Goal: Transaction & Acquisition: Subscribe to service/newsletter

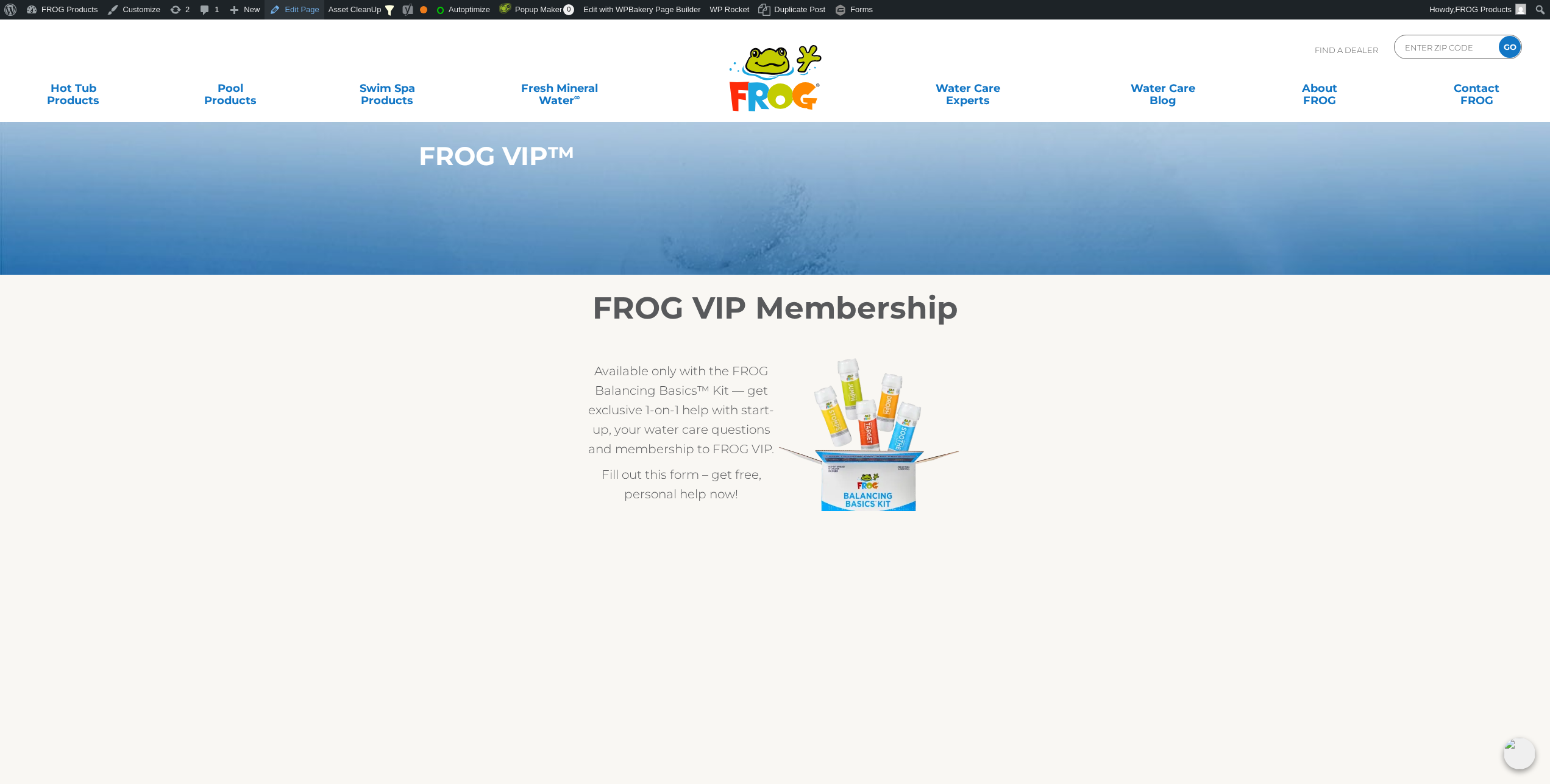
click at [297, 14] on link "Edit Page" at bounding box center [294, 9] width 59 height 20
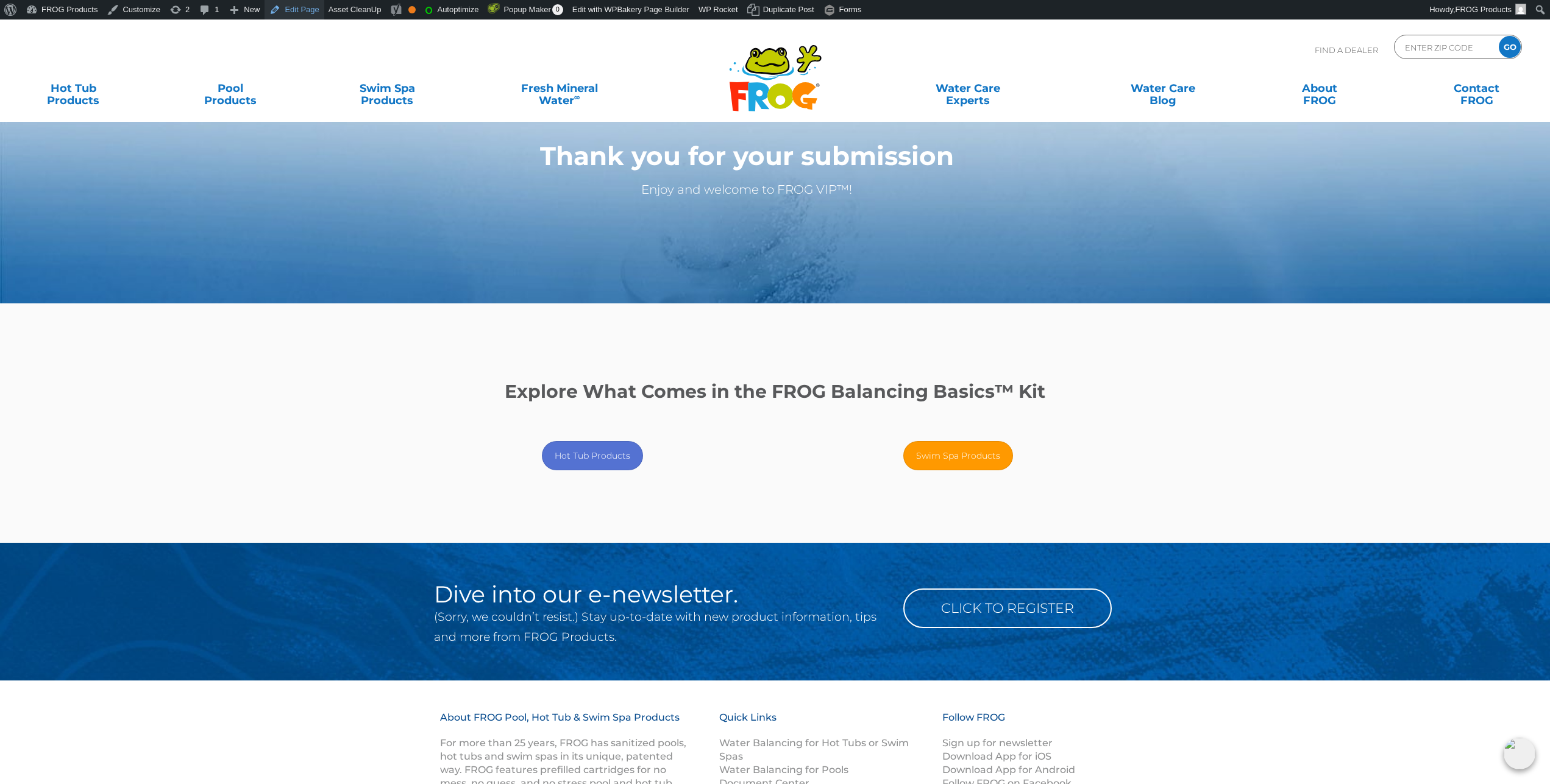
click at [296, 10] on link "Edit Page" at bounding box center [294, 9] width 59 height 20
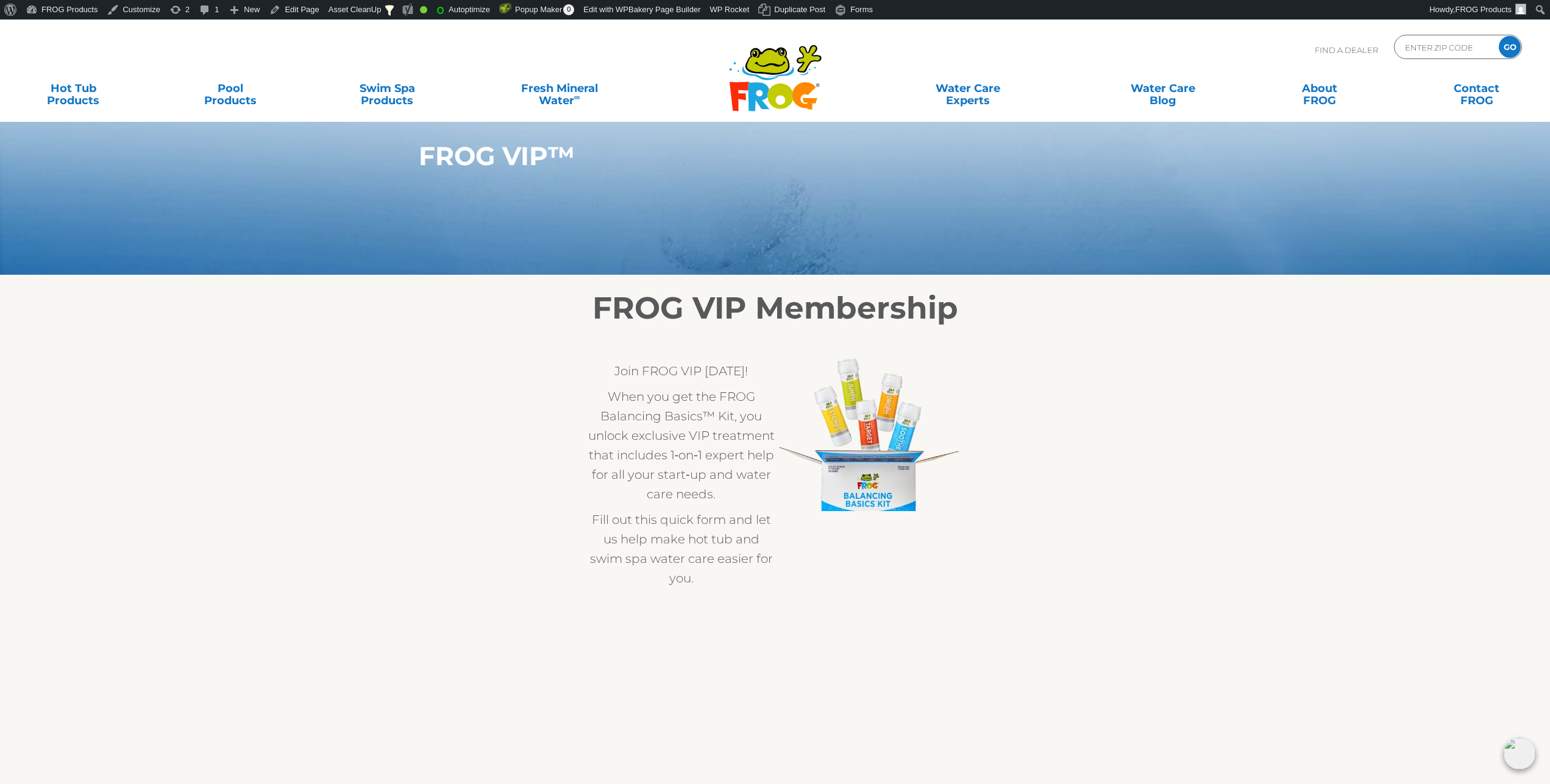
click at [891, 488] on img at bounding box center [869, 427] width 188 height 170
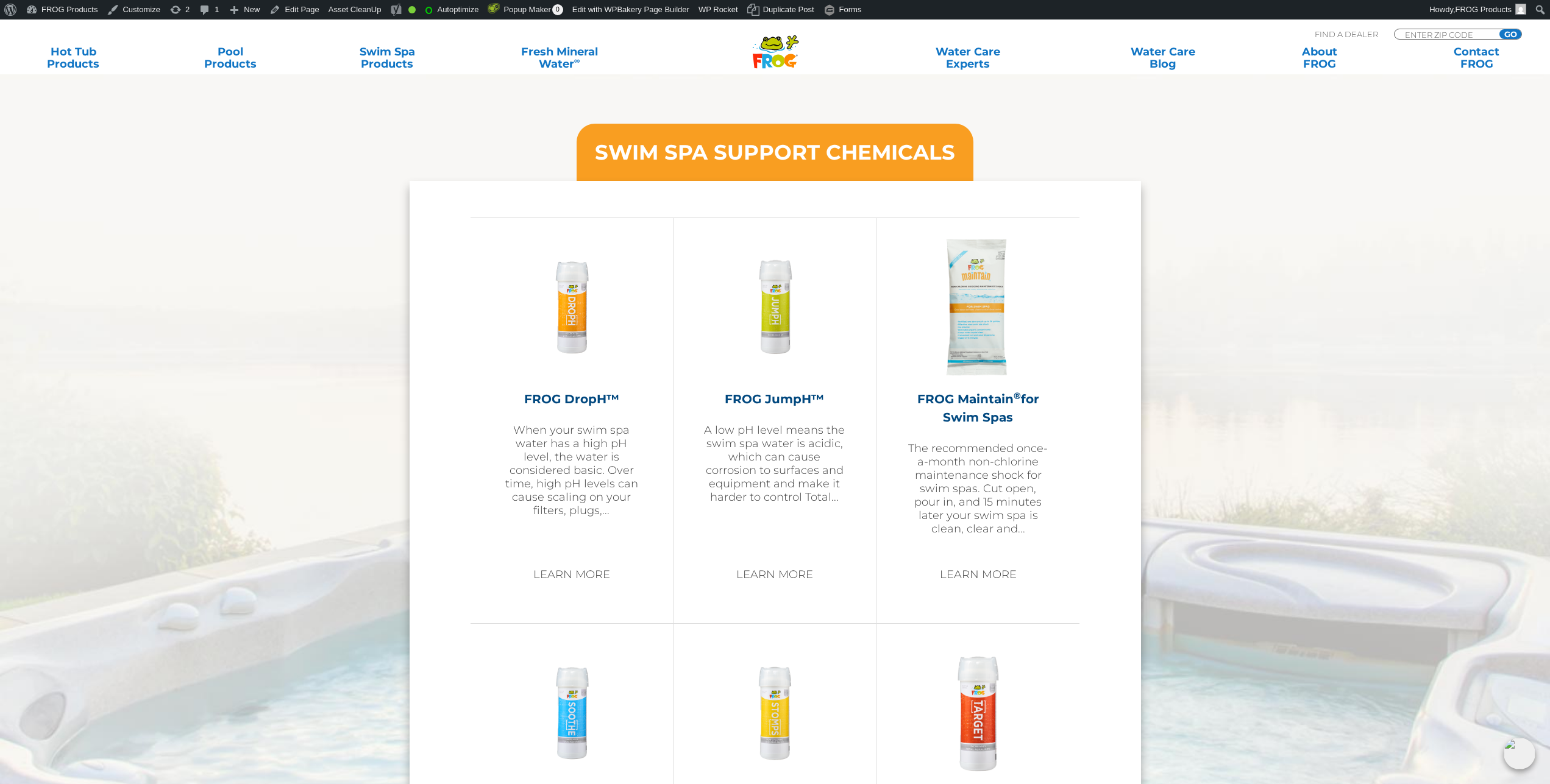
scroll to position [622, 0]
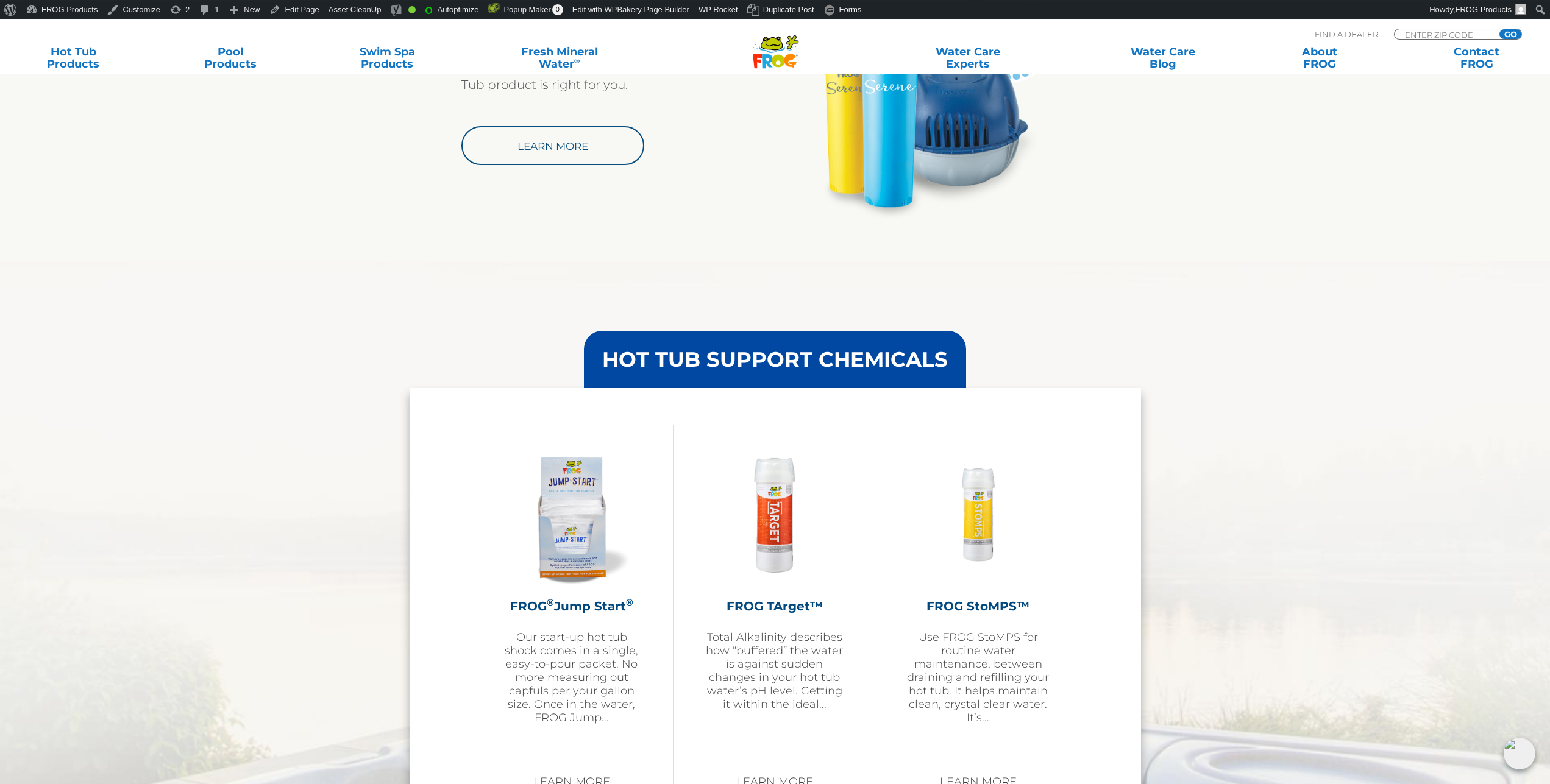
scroll to position [995, 0]
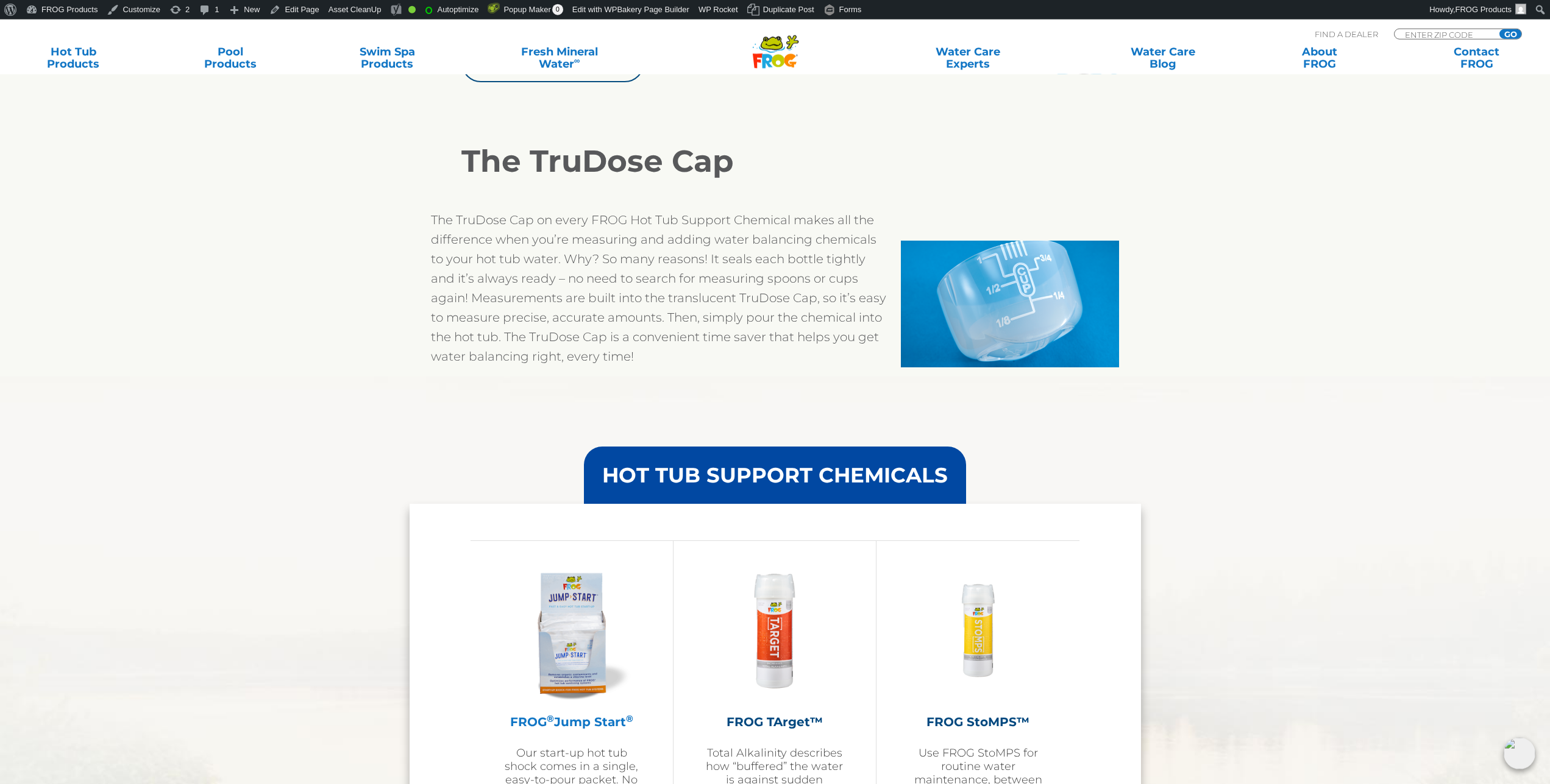
scroll to position [808, 0]
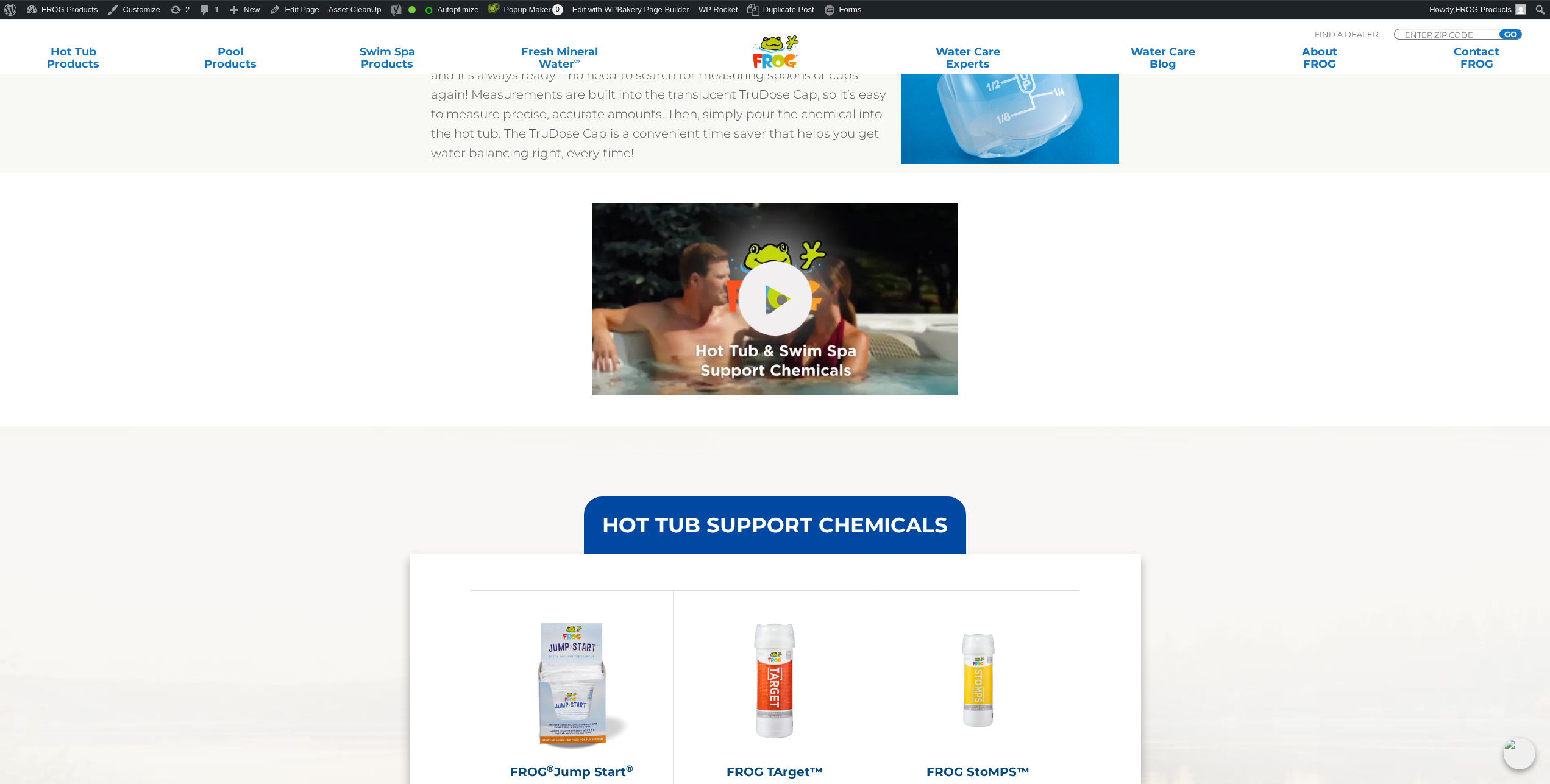
scroll to position [1056, 0]
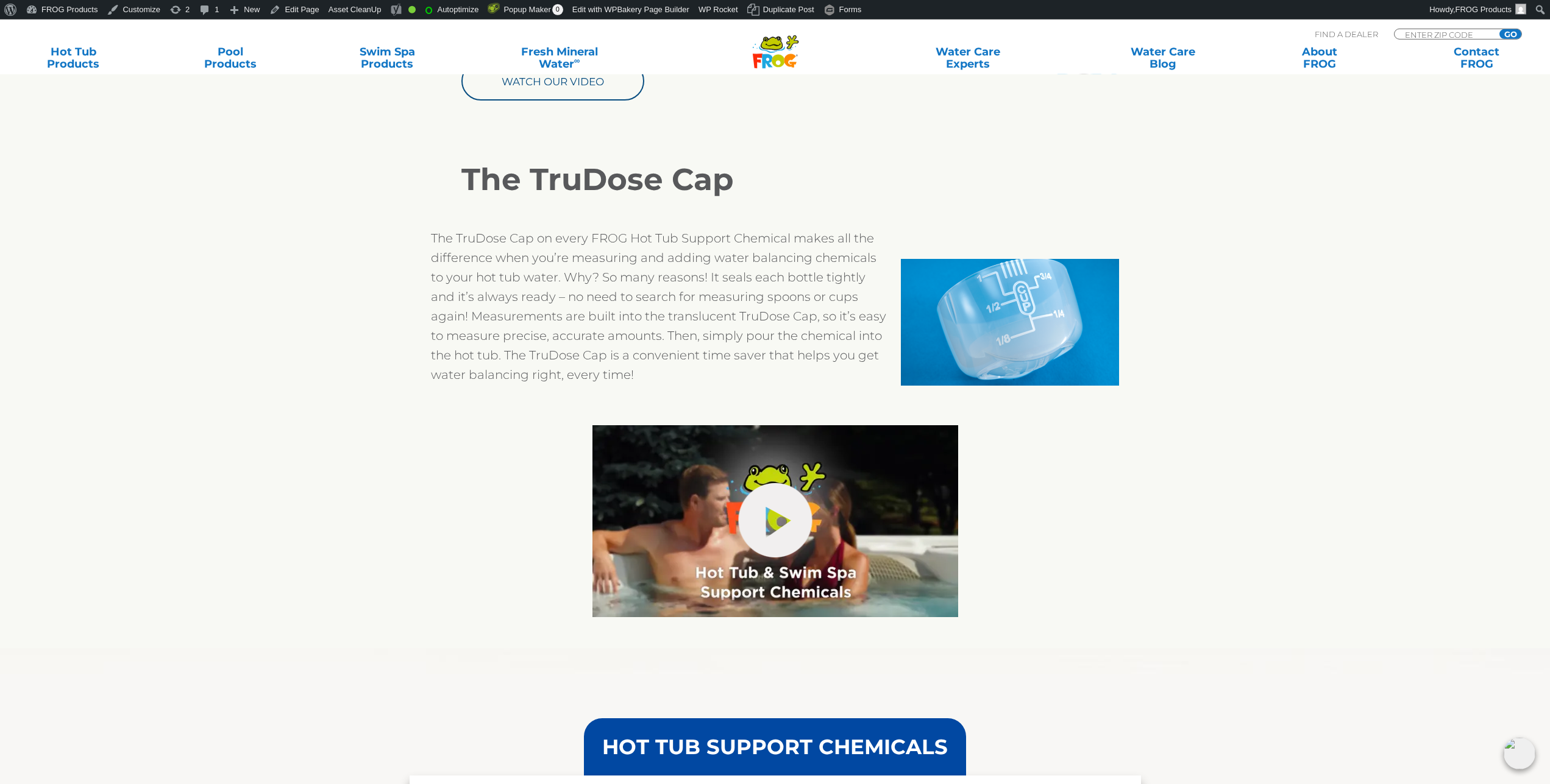
scroll to position [808, 0]
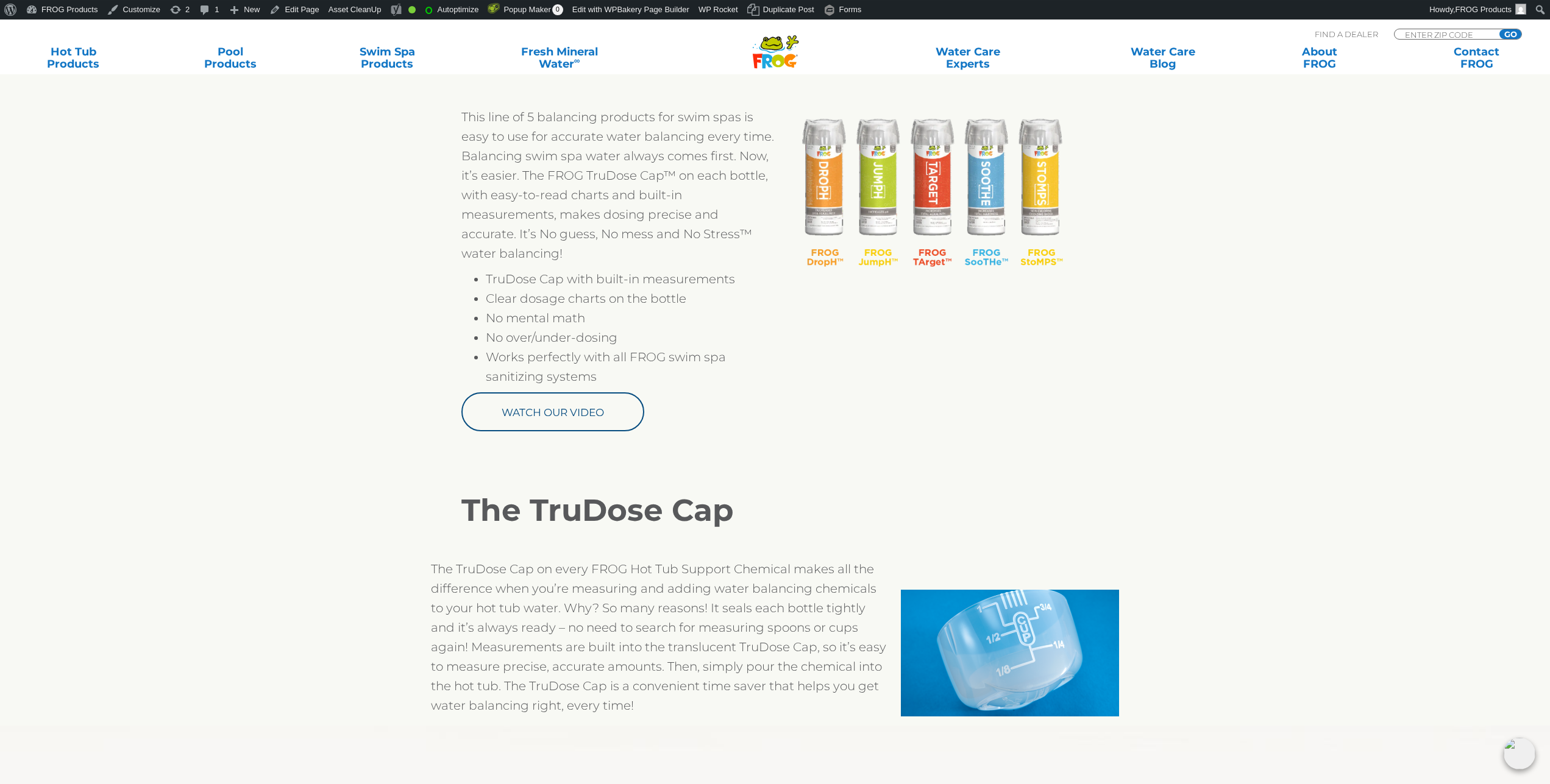
scroll to position [373, 0]
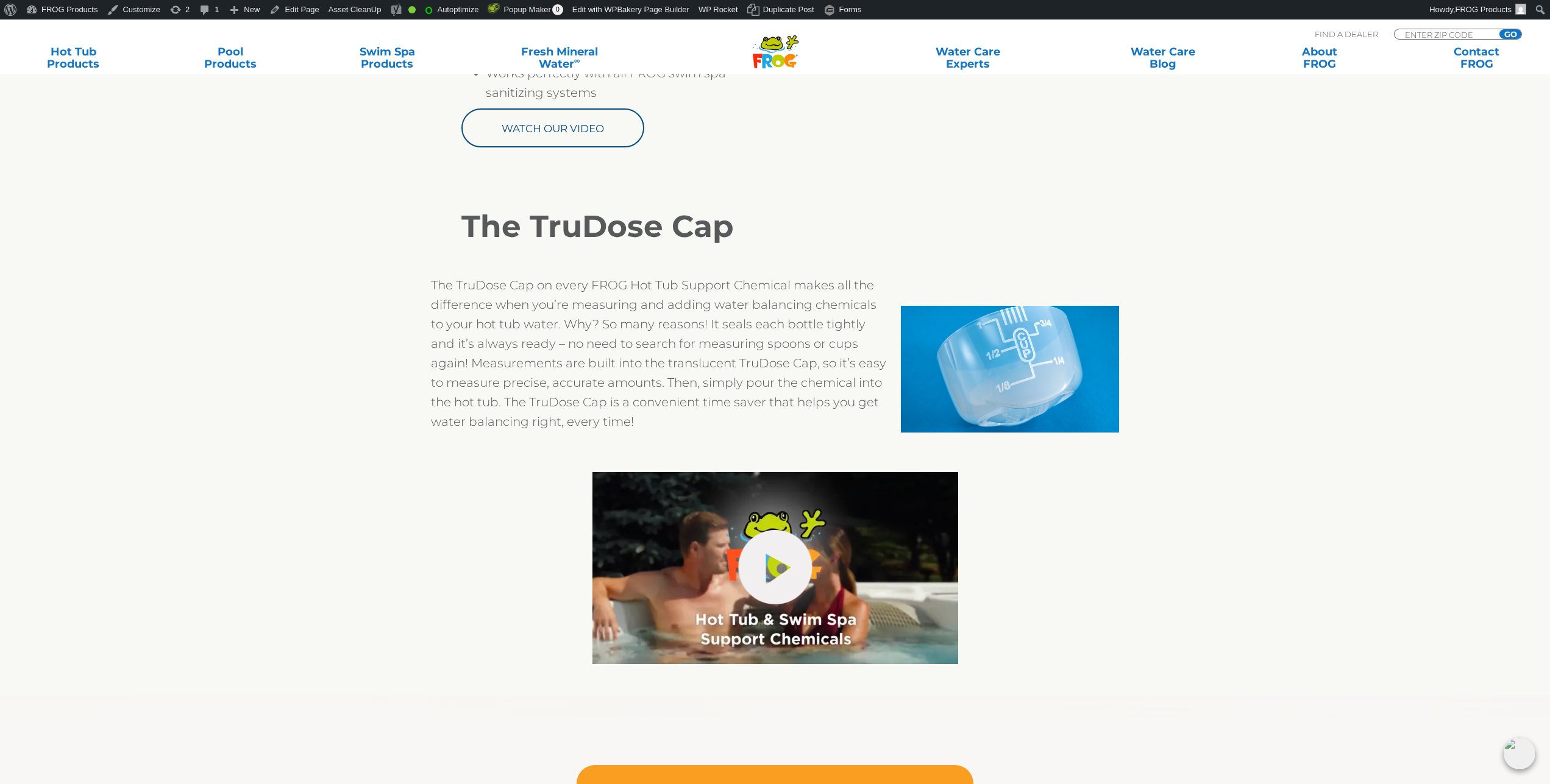
scroll to position [933, 0]
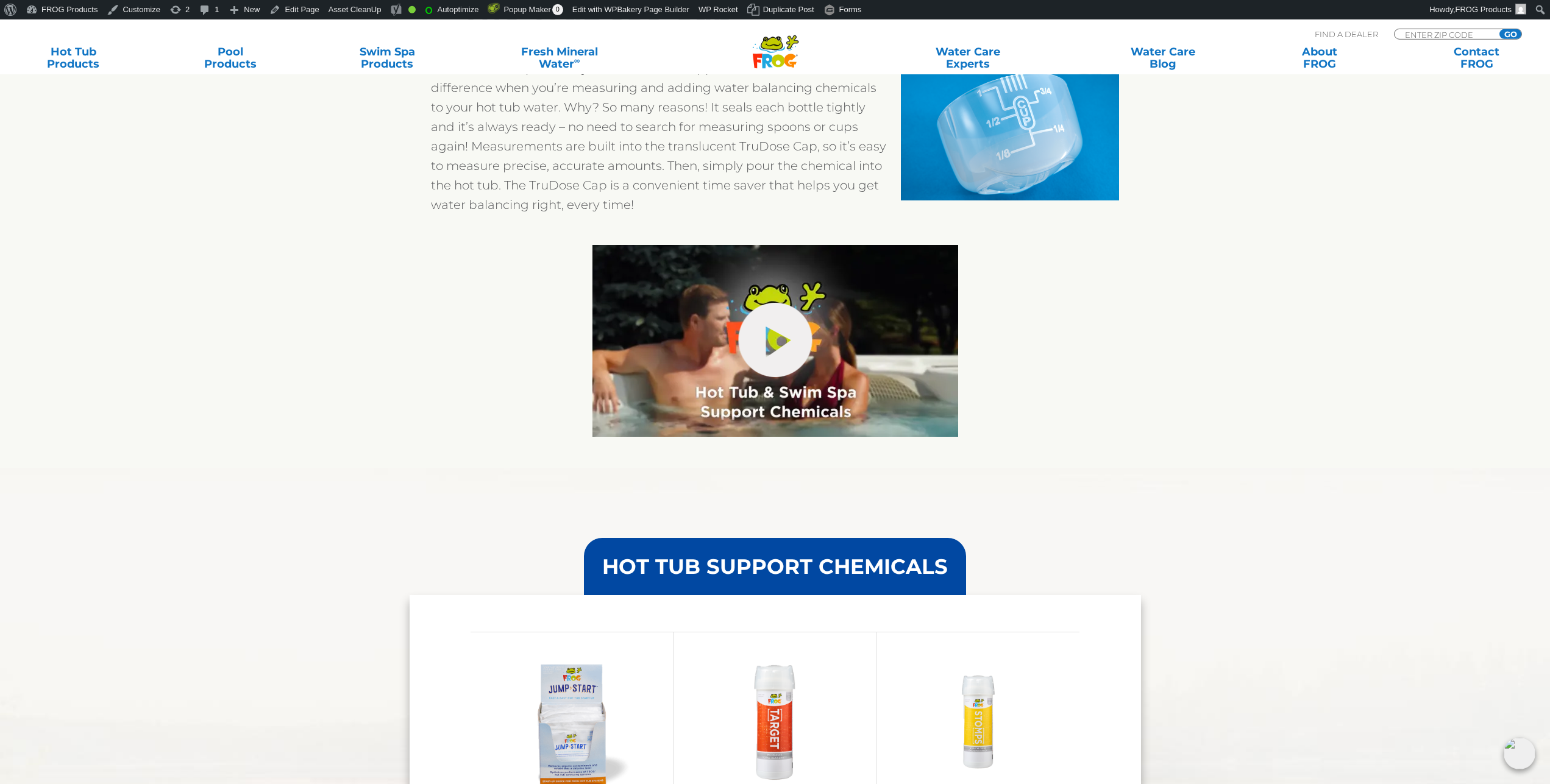
scroll to position [995, 0]
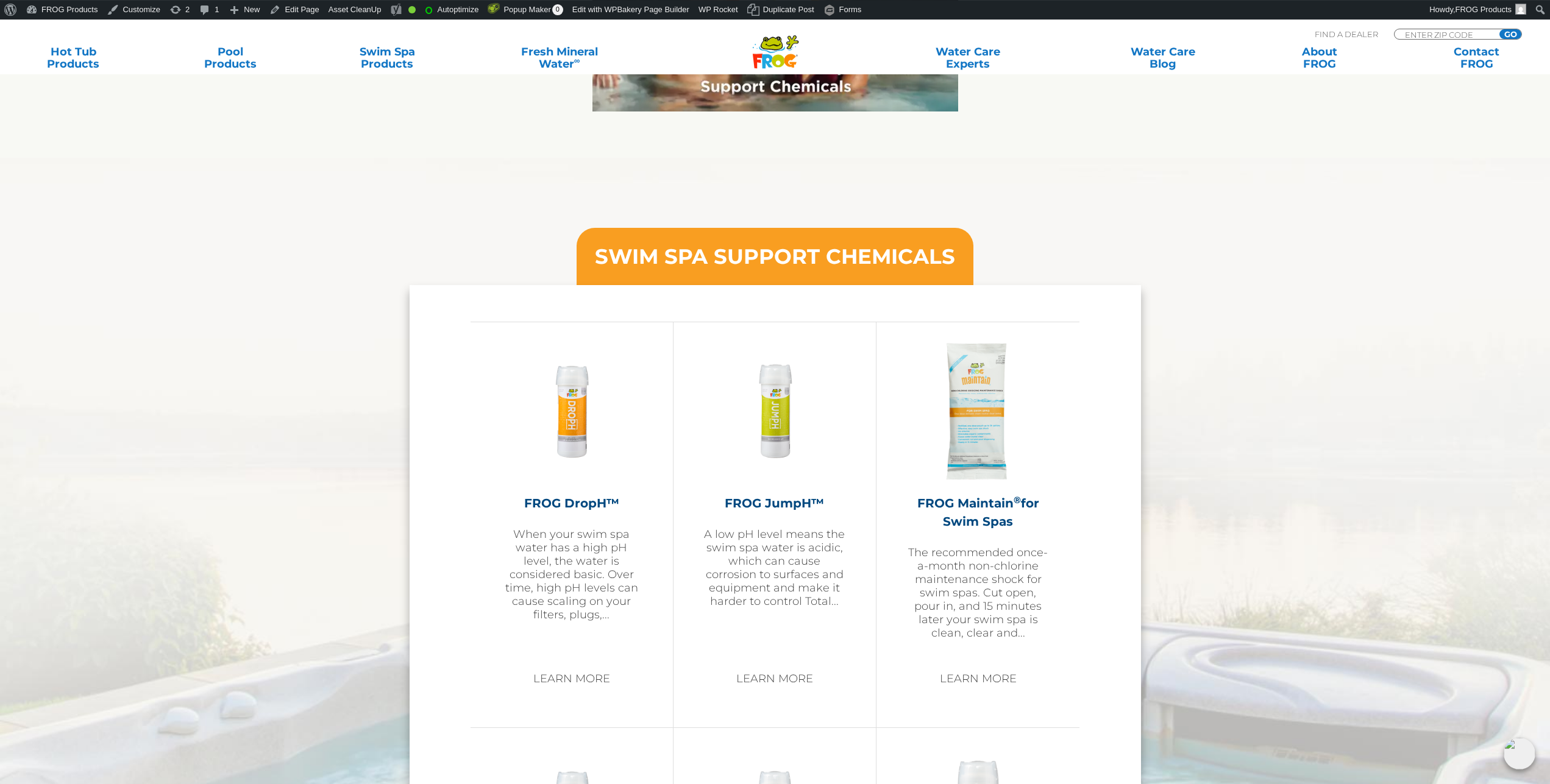
scroll to position [1306, 0]
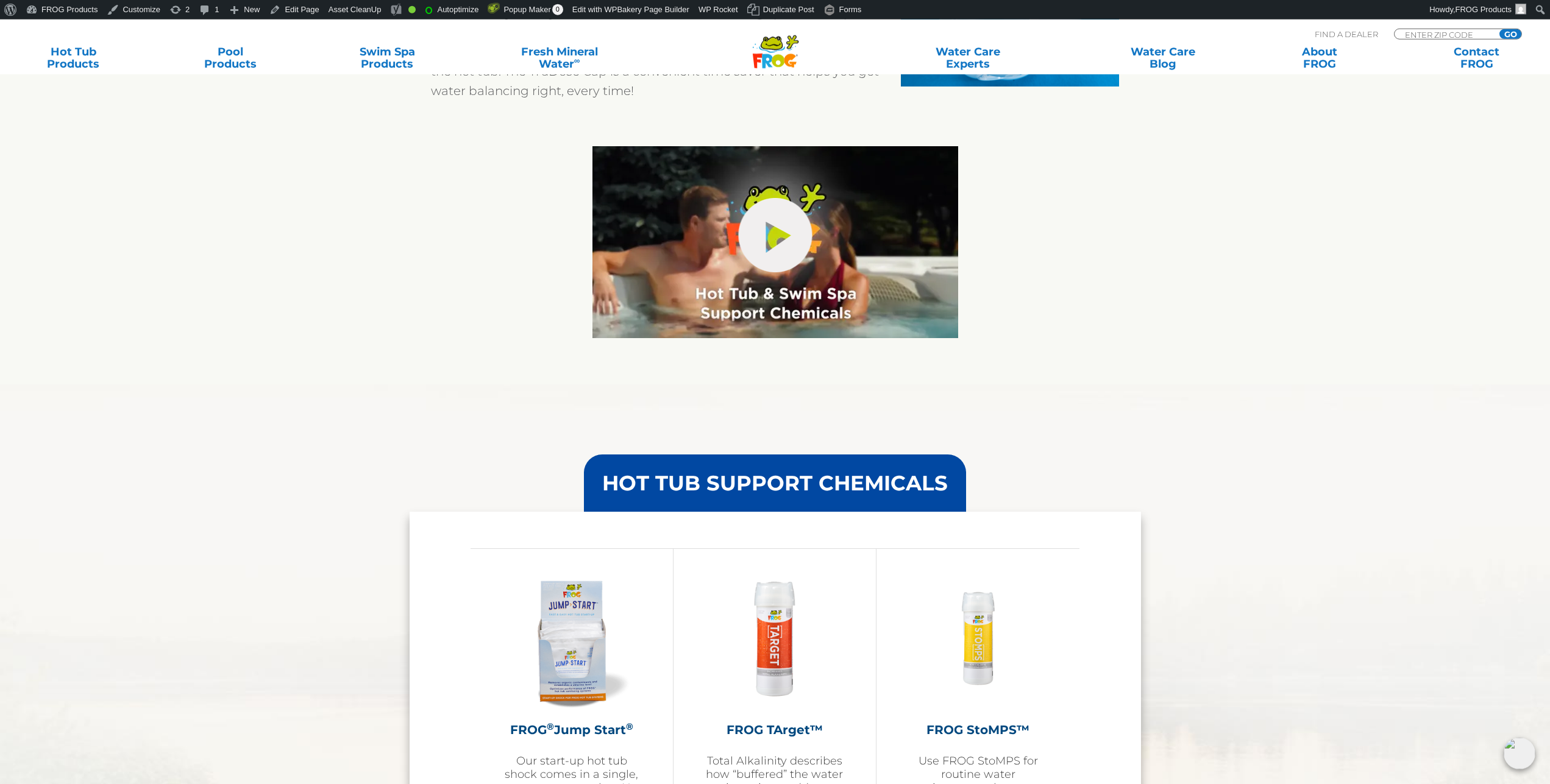
scroll to position [1056, 0]
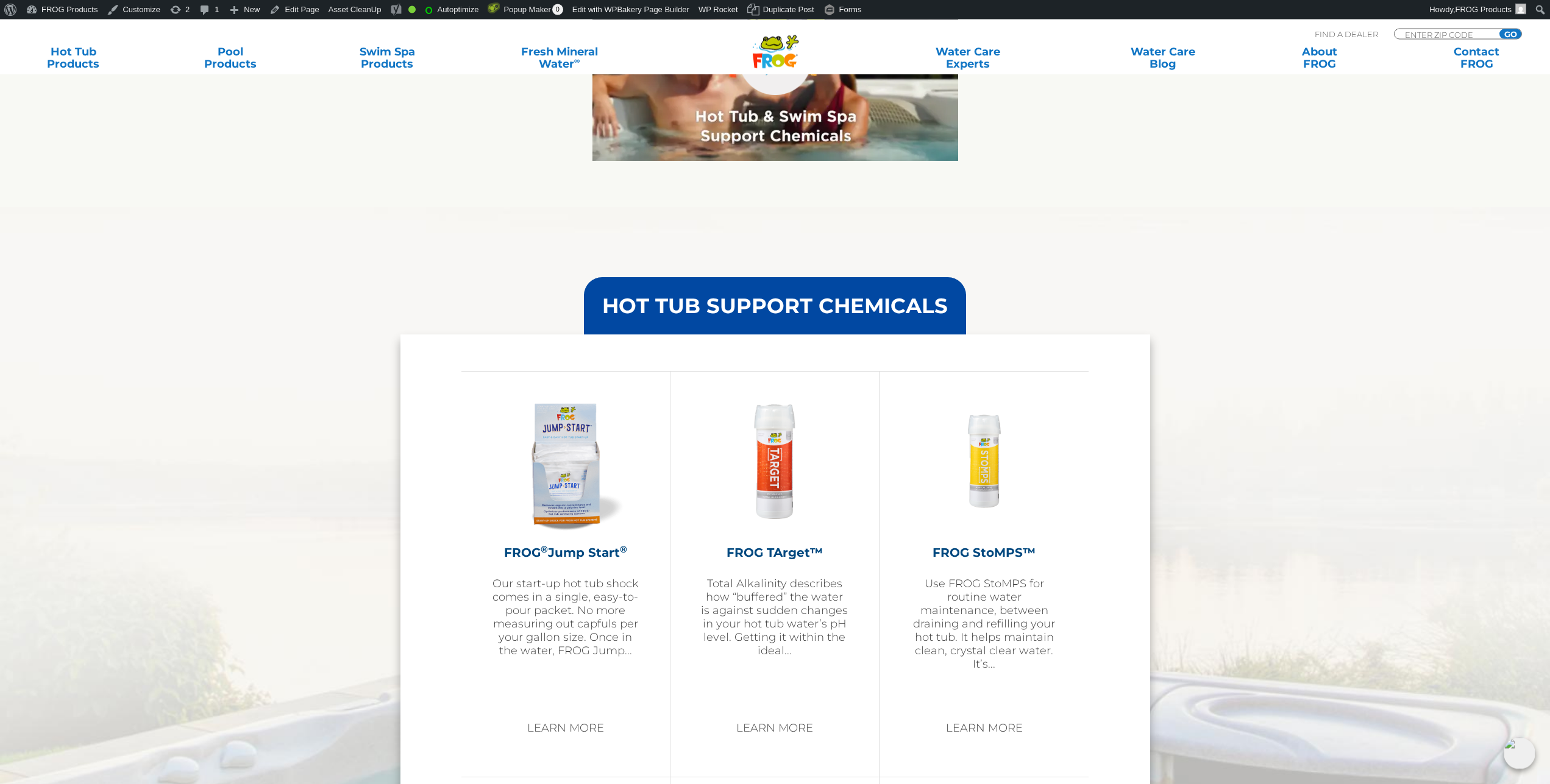
scroll to position [1181, 0]
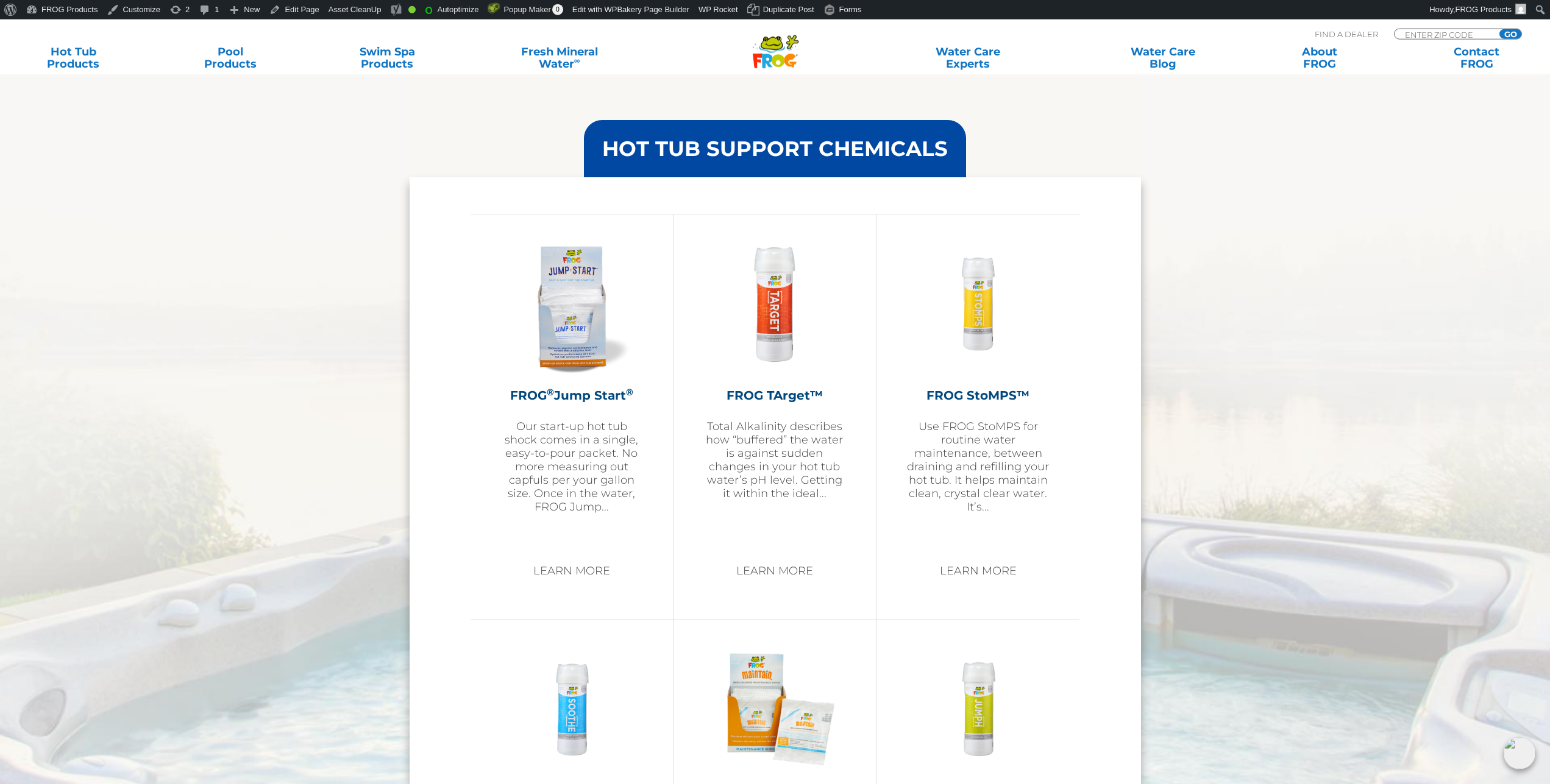
scroll to position [1430, 0]
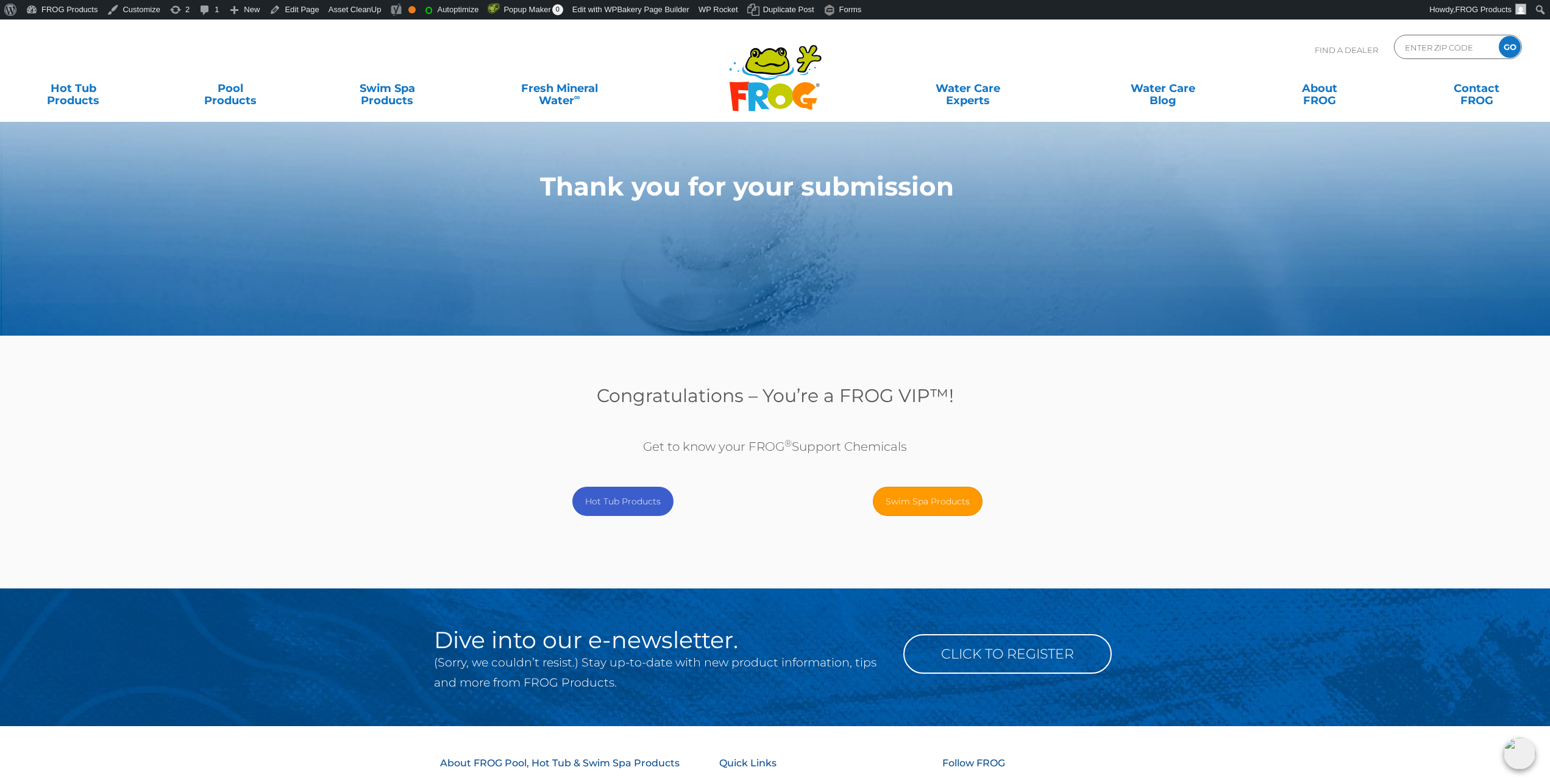
click at [619, 511] on link "Hot Tub Products" at bounding box center [623, 501] width 101 height 29
click at [936, 496] on link "Swim Spa Products" at bounding box center [927, 501] width 109 height 29
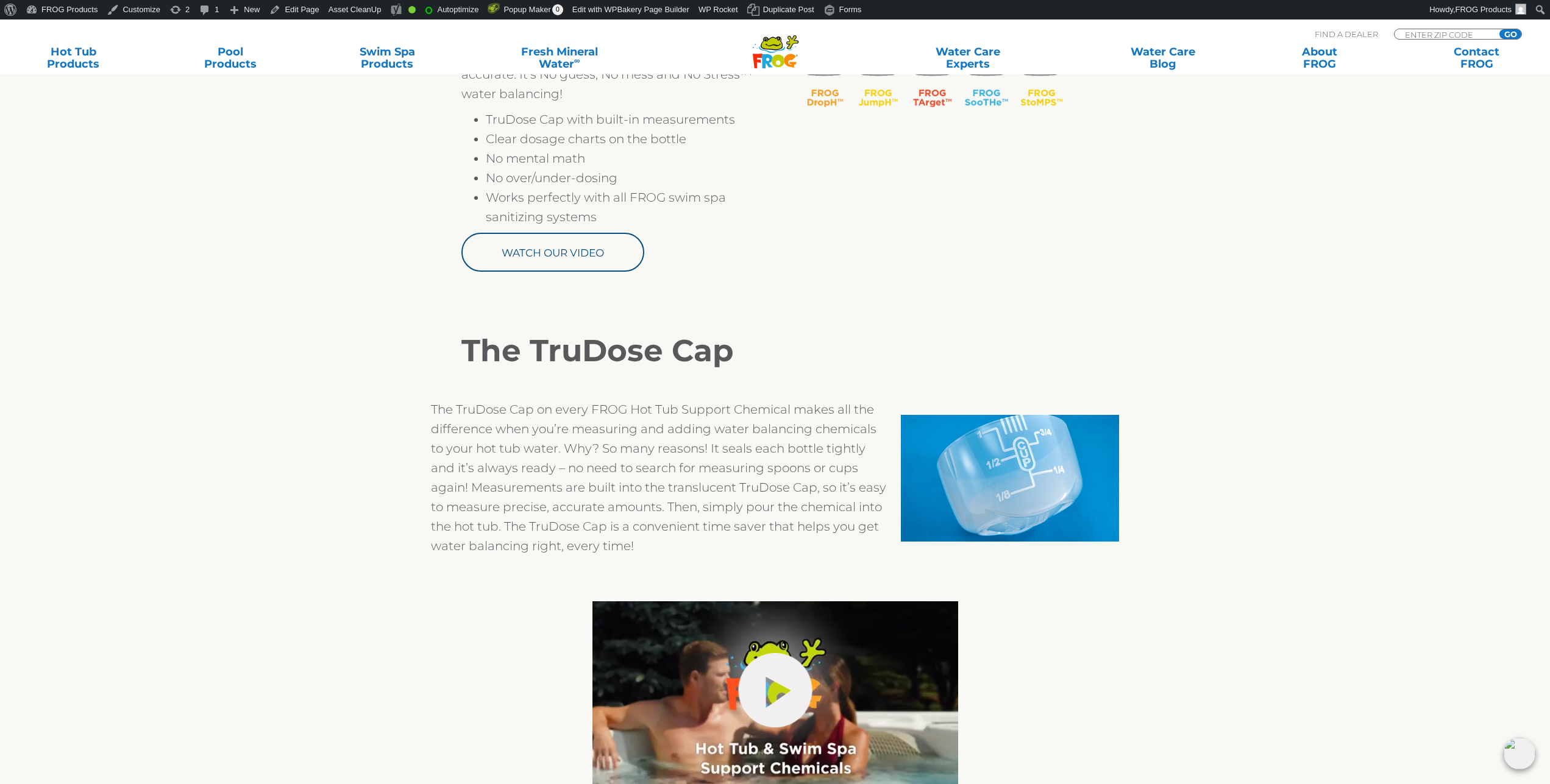
scroll to position [995, 0]
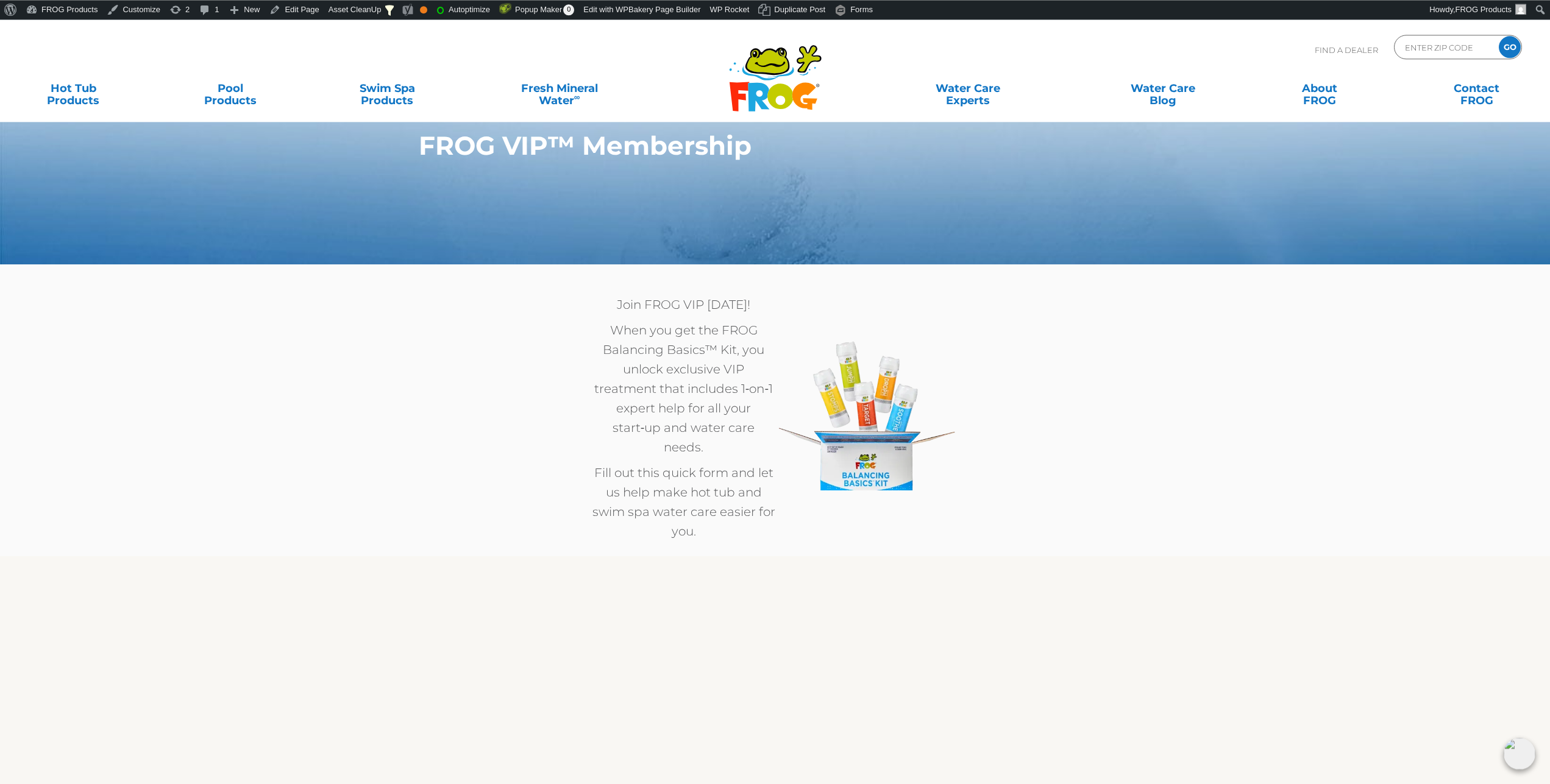
scroll to position [186, 0]
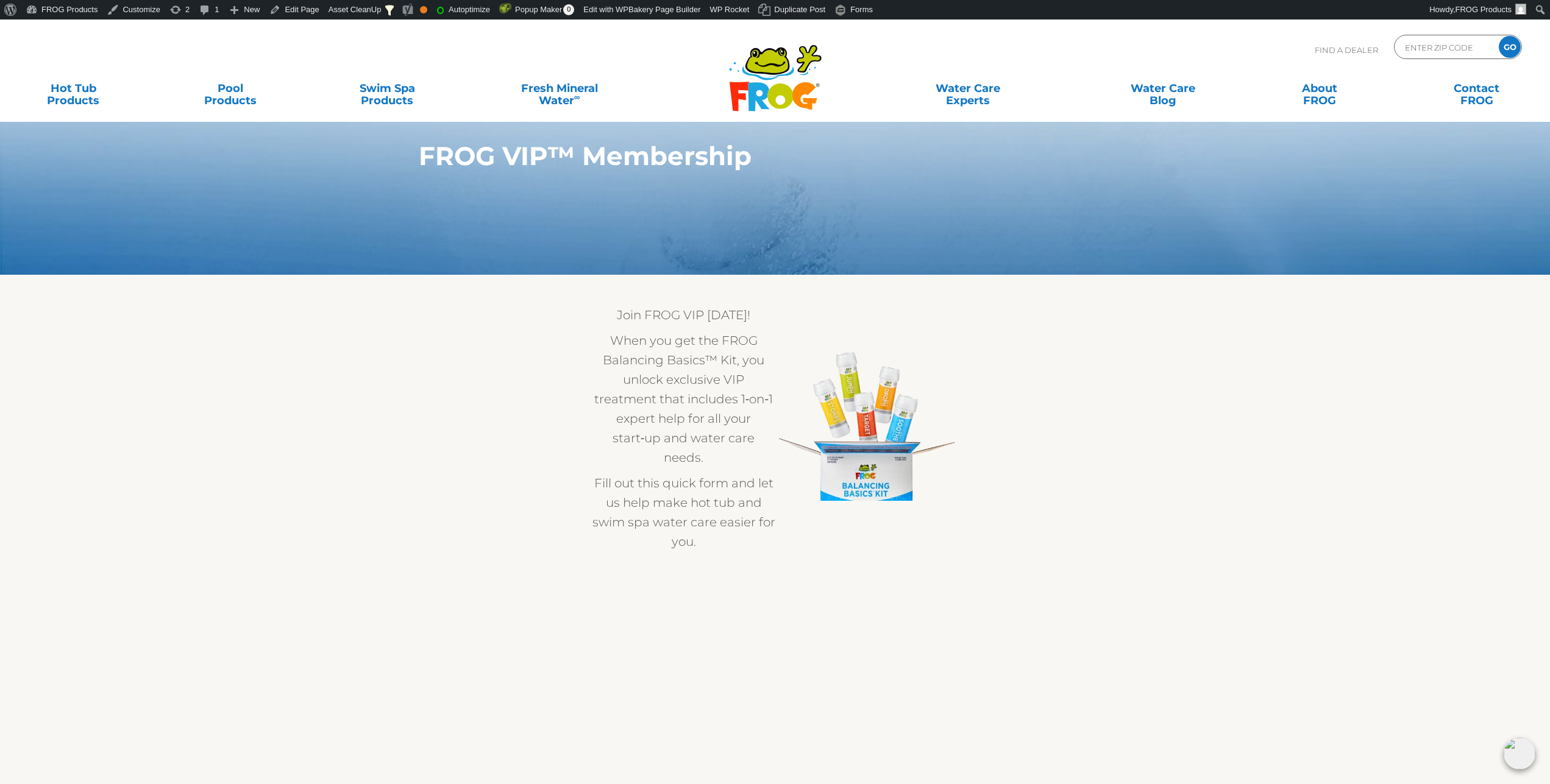
scroll to position [62, 0]
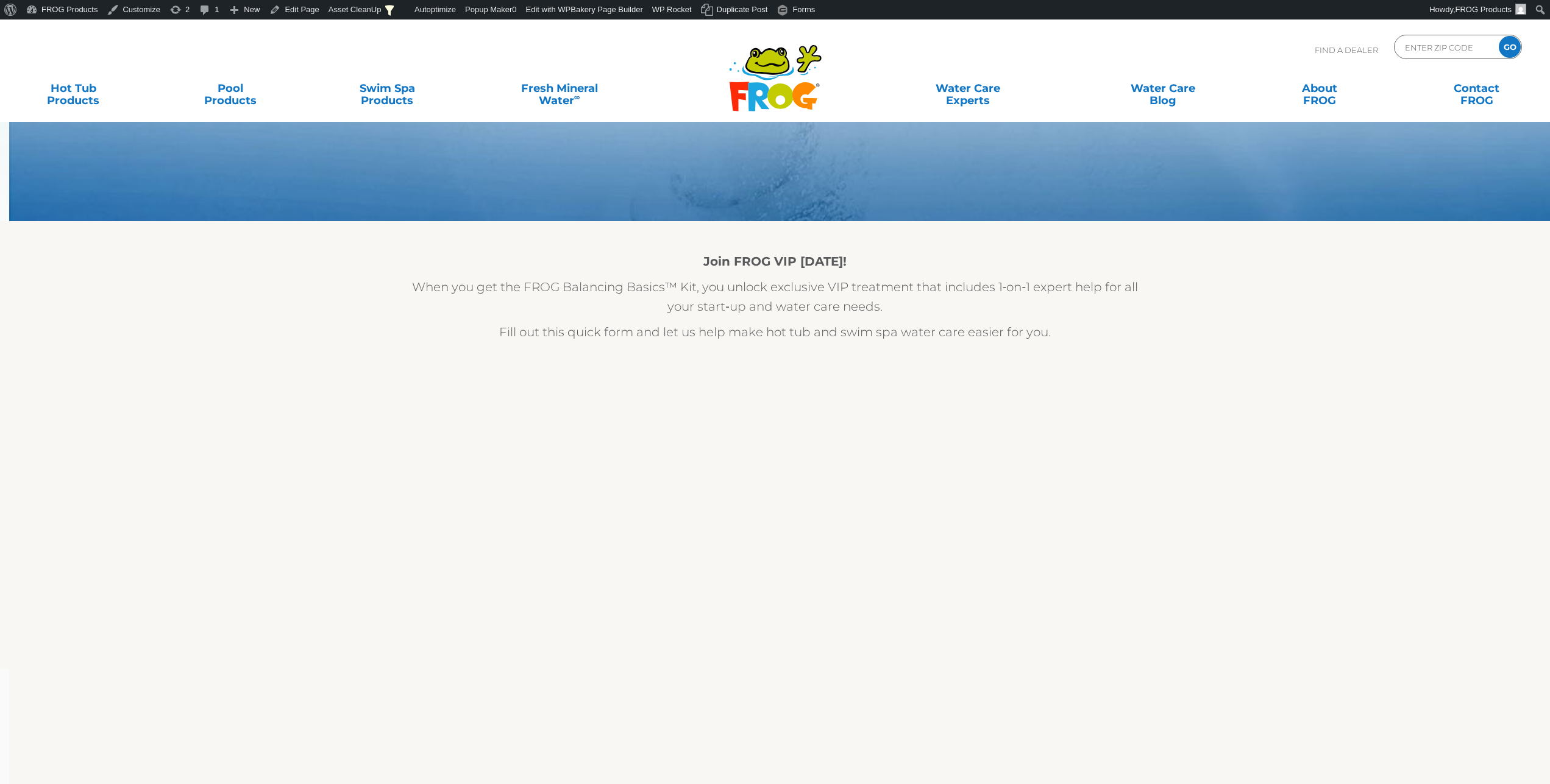
scroll to position [62, 0]
